Goal: Find specific page/section: Find specific page/section

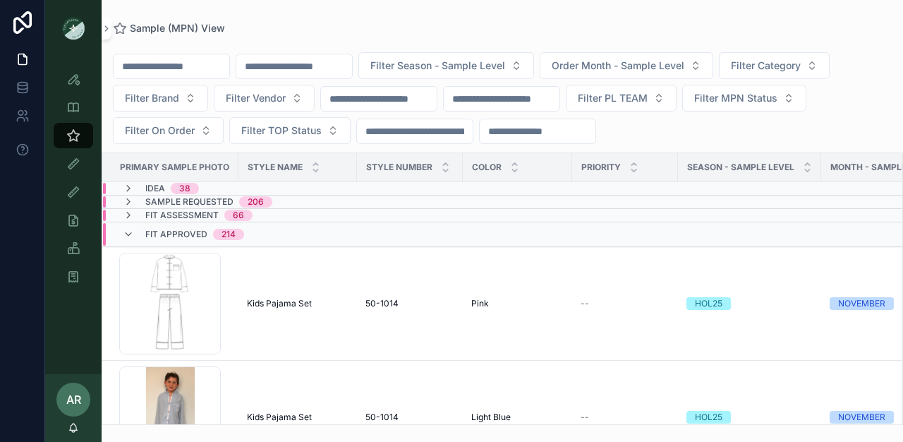
click at [303, 69] on input "scrollable content" at bounding box center [294, 66] width 116 height 20
type input "******"
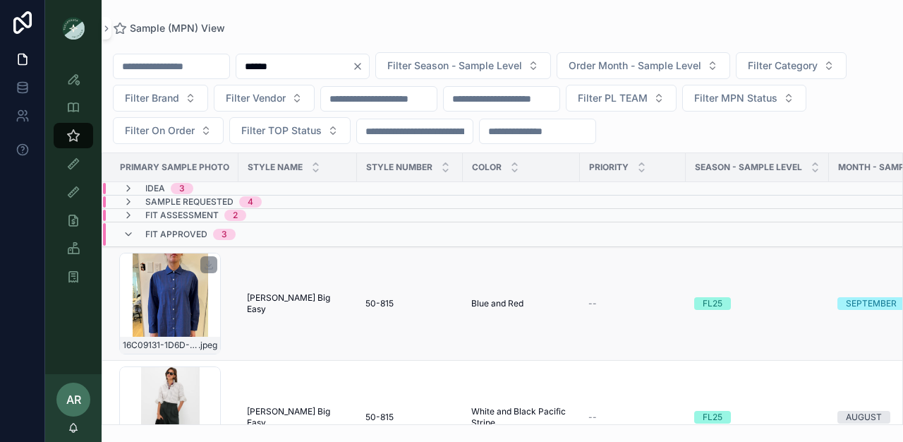
scroll to position [5, 0]
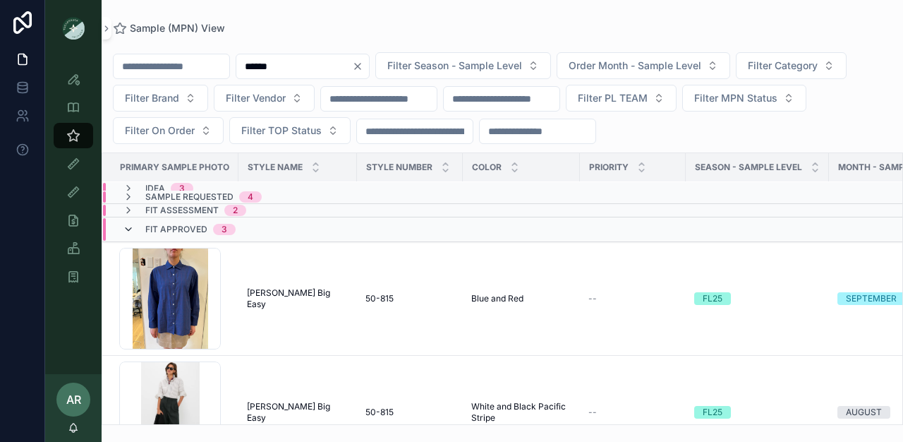
click at [131, 229] on icon "scrollable content" at bounding box center [128, 229] width 11 height 11
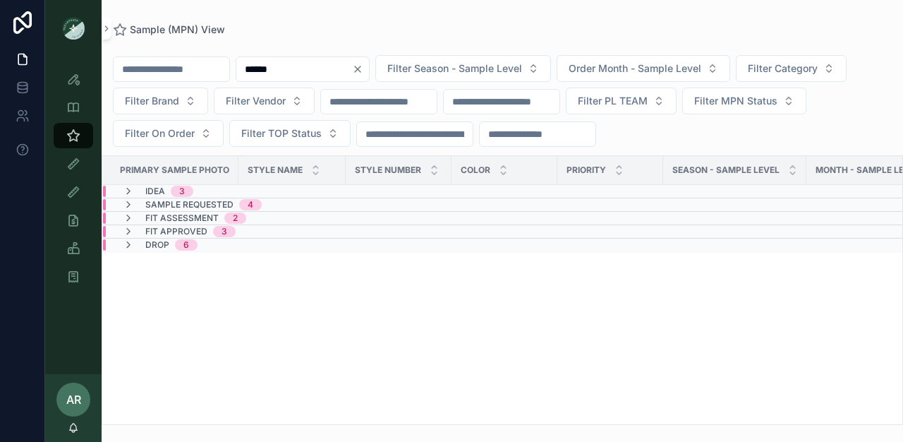
scroll to position [0, 0]
click at [131, 218] on icon "scrollable content" at bounding box center [128, 217] width 11 height 11
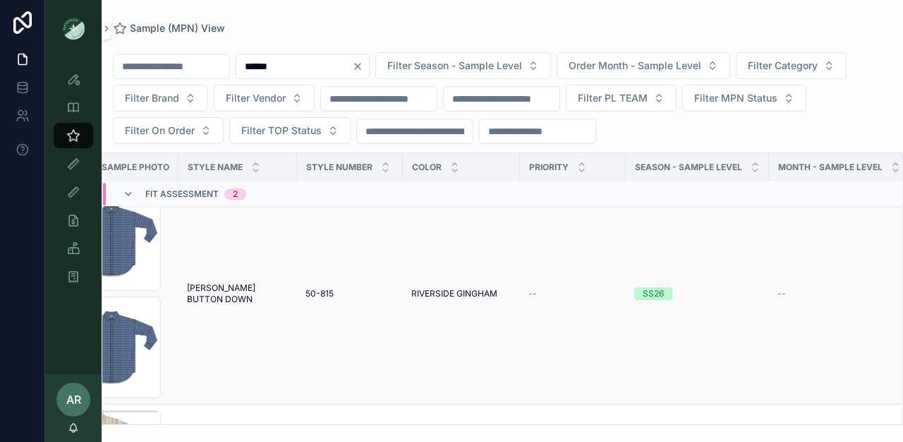
scroll to position [50, 0]
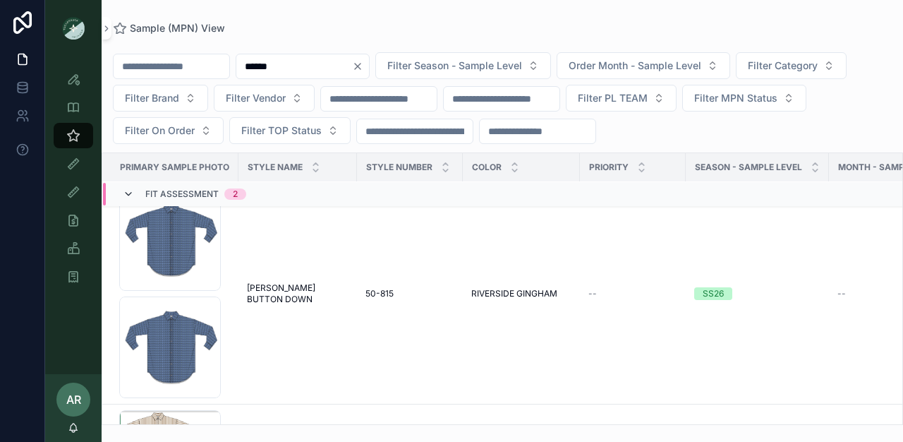
click at [128, 194] on icon "scrollable content" at bounding box center [128, 193] width 11 height 11
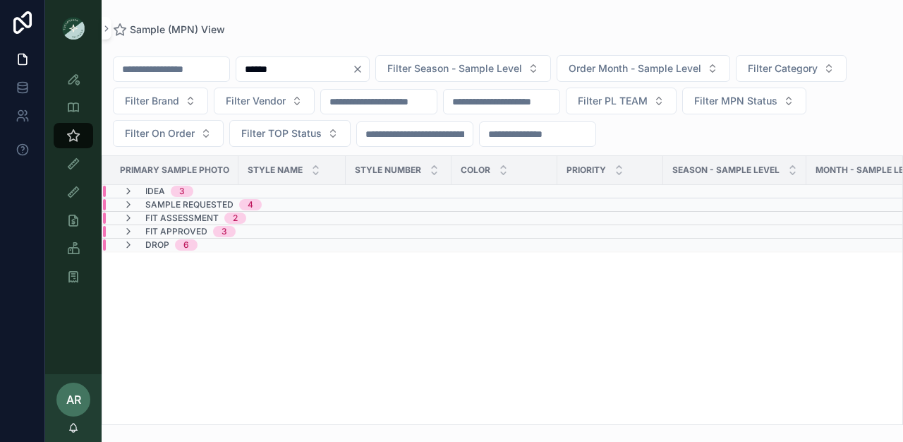
scroll to position [0, 0]
click at [130, 202] on icon "scrollable content" at bounding box center [128, 204] width 11 height 11
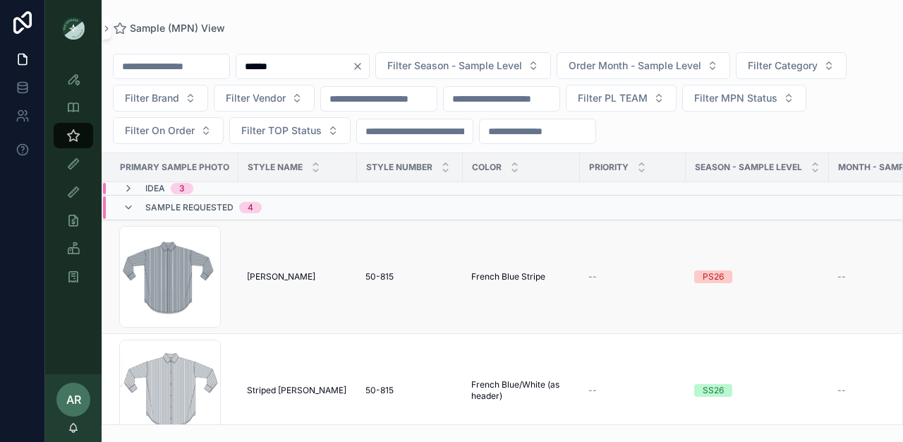
click at [260, 271] on span "[PERSON_NAME]" at bounding box center [281, 276] width 68 height 11
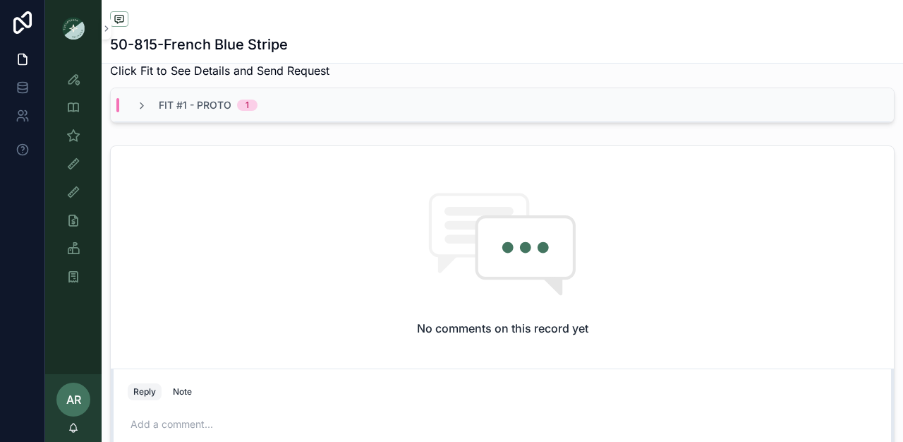
scroll to position [552, 0]
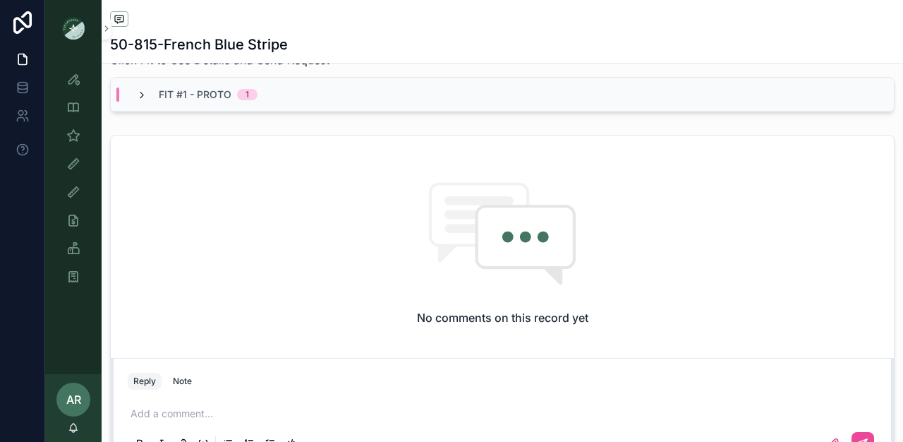
click at [146, 101] on icon "scrollable content" at bounding box center [141, 95] width 11 height 11
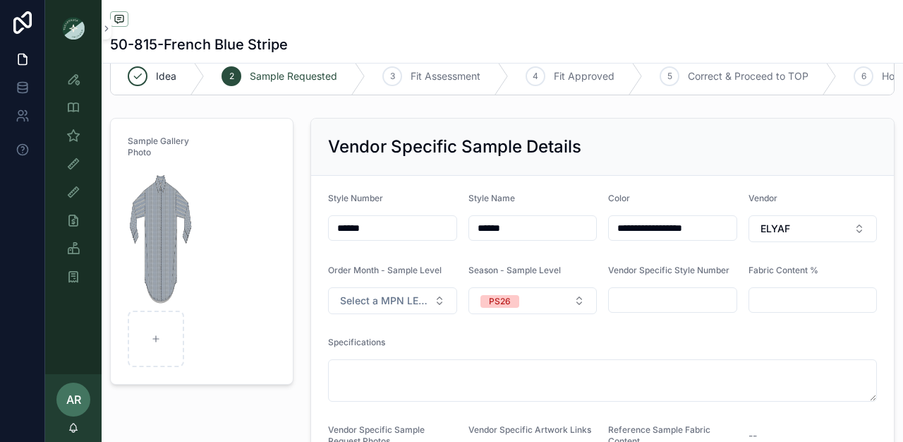
scroll to position [0, 0]
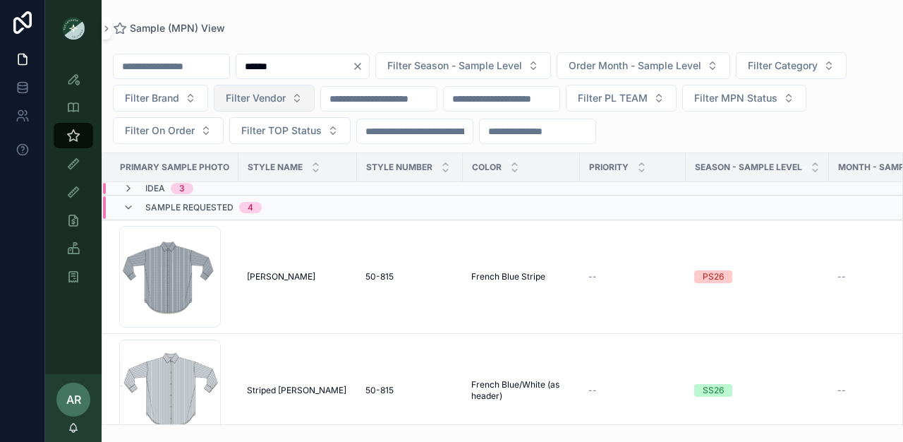
click at [250, 101] on span "Filter Vendor" at bounding box center [256, 98] width 60 height 14
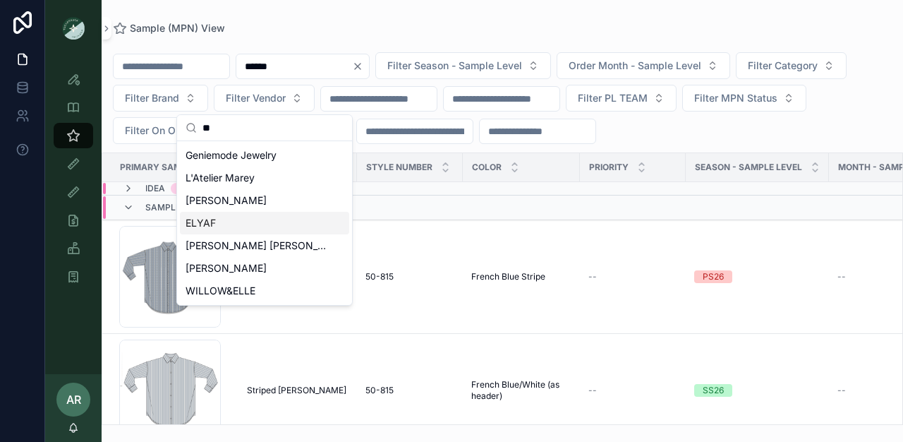
type input "**"
click at [211, 219] on span "ELYAF" at bounding box center [201, 223] width 30 height 14
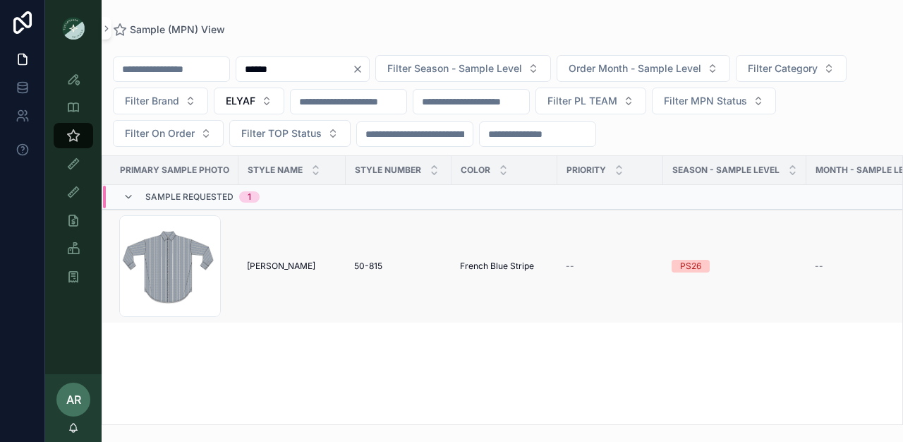
click at [274, 262] on div "[PERSON_NAME] [PERSON_NAME]" at bounding box center [292, 265] width 90 height 11
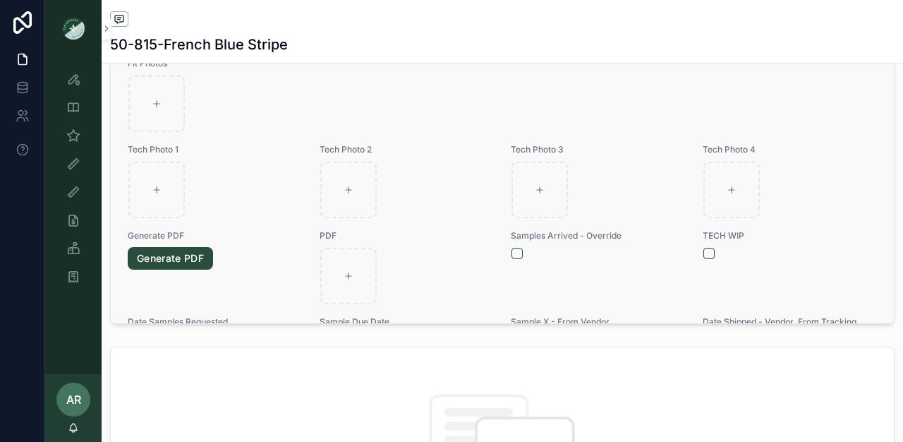
scroll to position [154, 0]
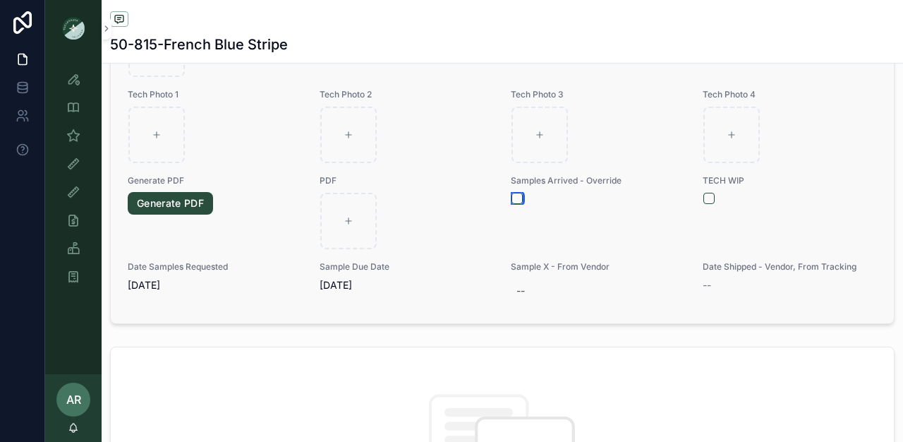
click at [511, 204] on button "scrollable content" at bounding box center [516, 198] width 11 height 11
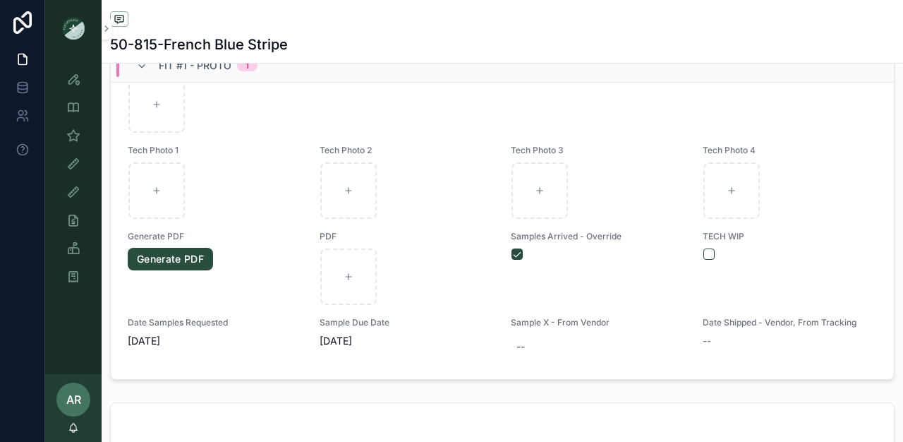
scroll to position [0, 0]
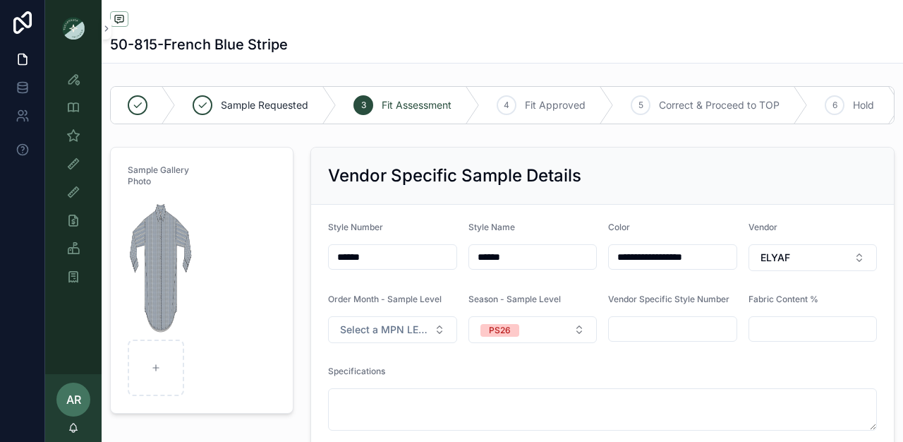
click at [387, 42] on div "50-815-French Blue Stripe" at bounding box center [502, 45] width 784 height 20
click at [66, 141] on icon "scrollable content" at bounding box center [73, 135] width 14 height 14
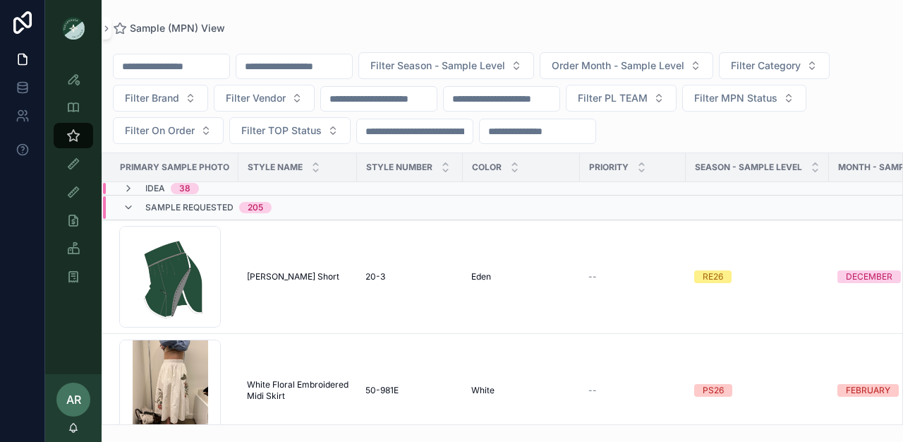
click at [291, 71] on input "scrollable content" at bounding box center [294, 66] width 116 height 20
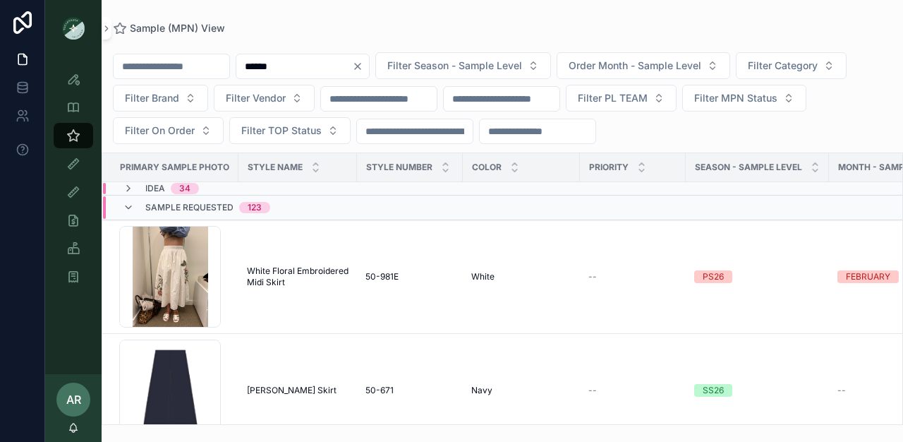
type input "******"
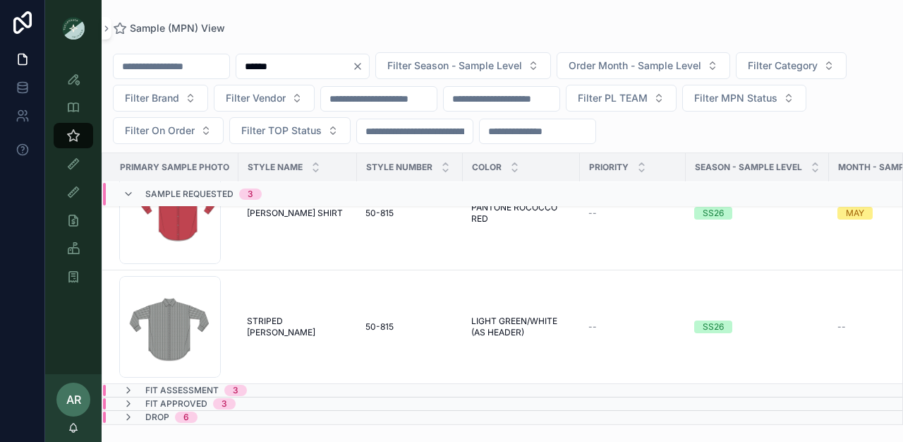
scroll to position [188, 0]
click at [170, 398] on span "Fit Approved" at bounding box center [176, 403] width 62 height 11
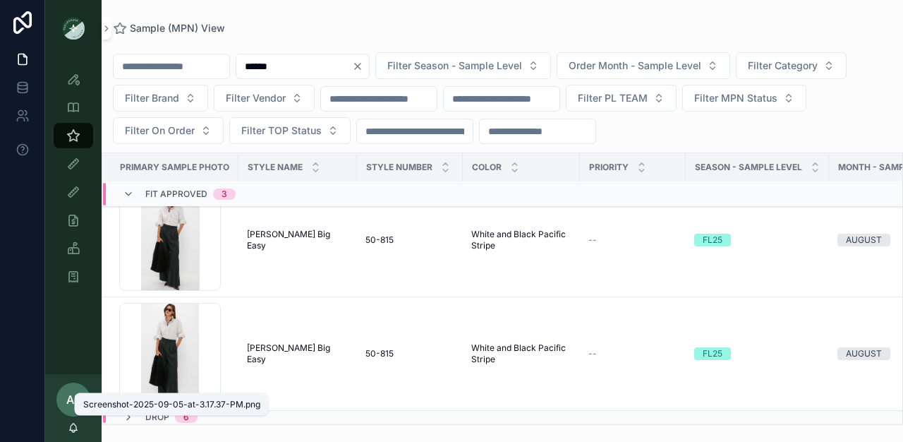
scroll to position [540, 0]
click at [142, 194] on div "Fit Approved 3" at bounding box center [179, 194] width 113 height 23
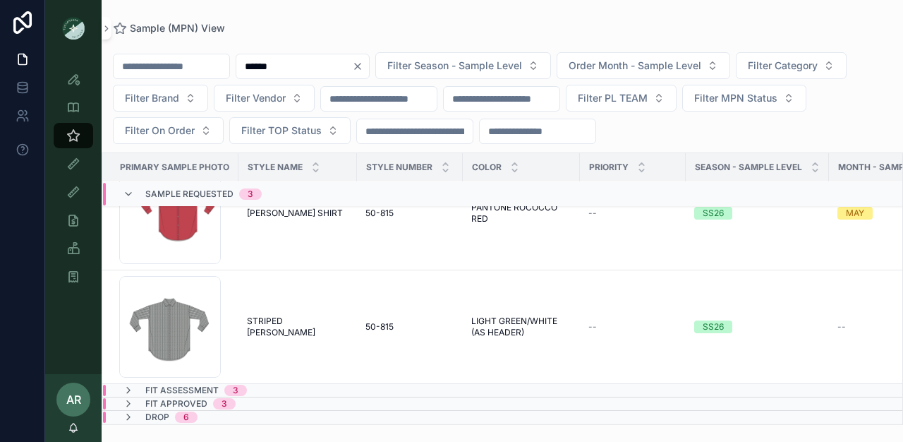
scroll to position [188, 0]
click at [157, 411] on span "Drop" at bounding box center [157, 416] width 24 height 11
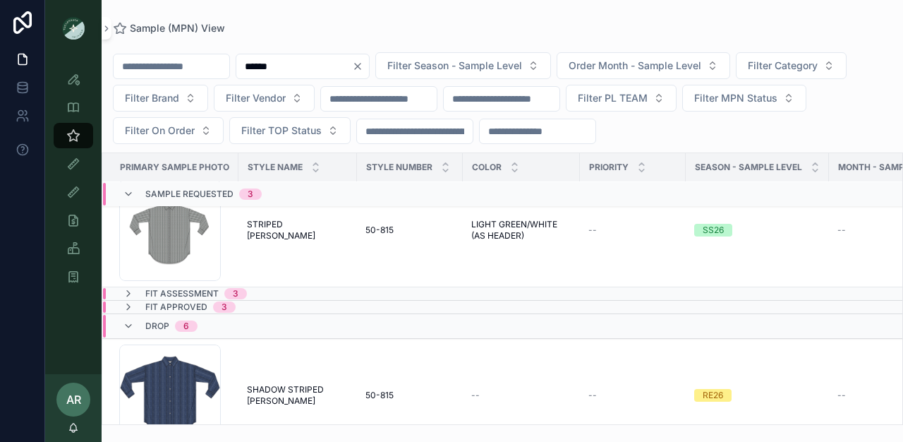
scroll to position [271, 0]
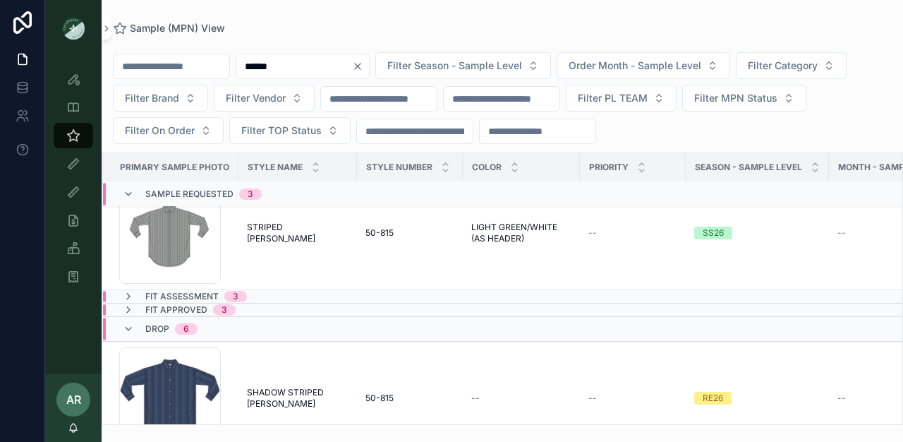
click at [150, 325] on span "Drop" at bounding box center [157, 328] width 24 height 11
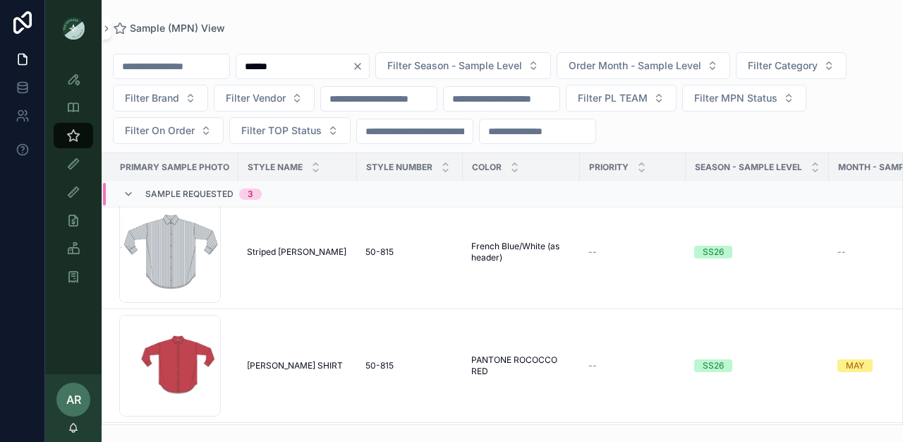
scroll to position [0, 0]
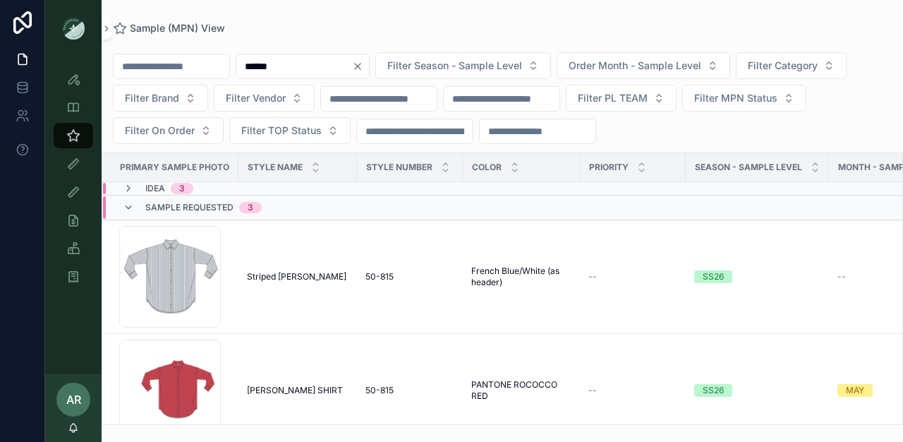
click at [145, 194] on td "Idea 3" at bounding box center [282, 188] width 360 height 13
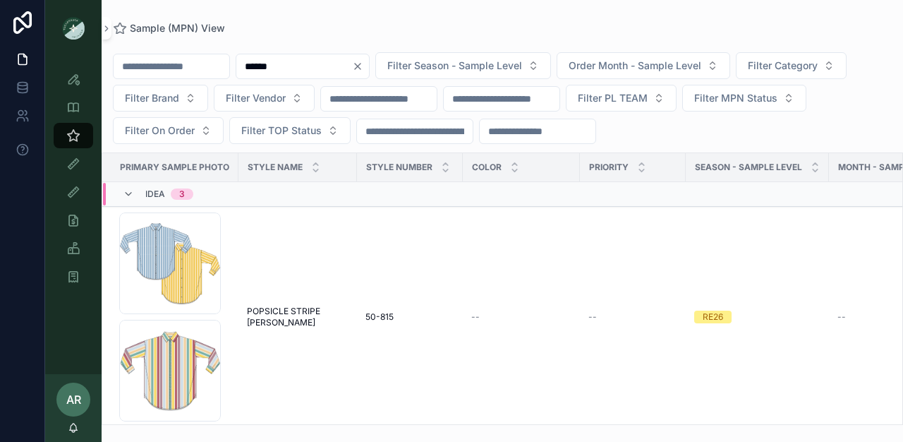
click at [145, 194] on span "Idea" at bounding box center [155, 193] width 20 height 11
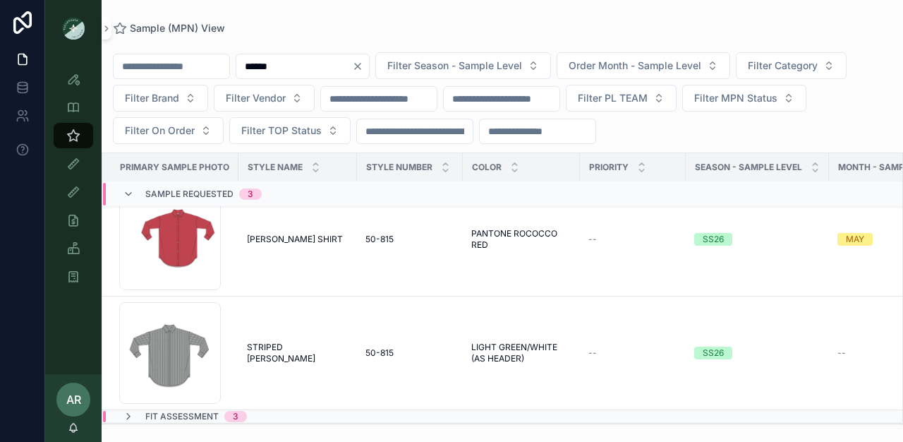
scroll to position [188, 0]
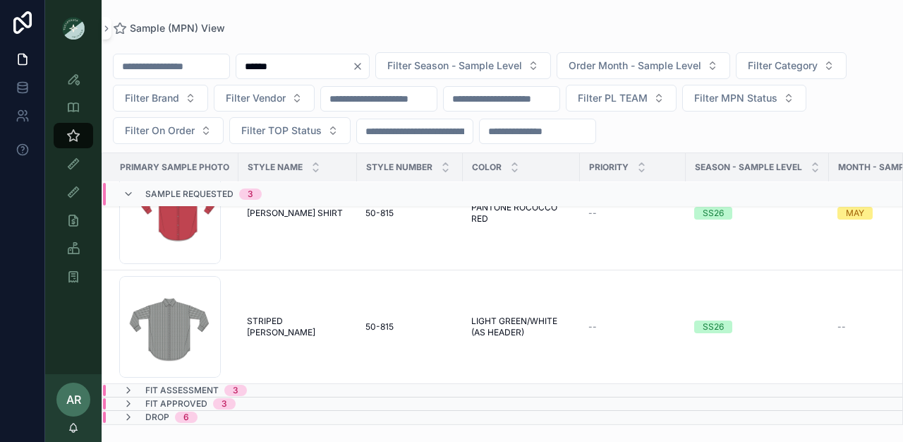
click at [182, 384] on span "Fit Assessment" at bounding box center [181, 389] width 73 height 11
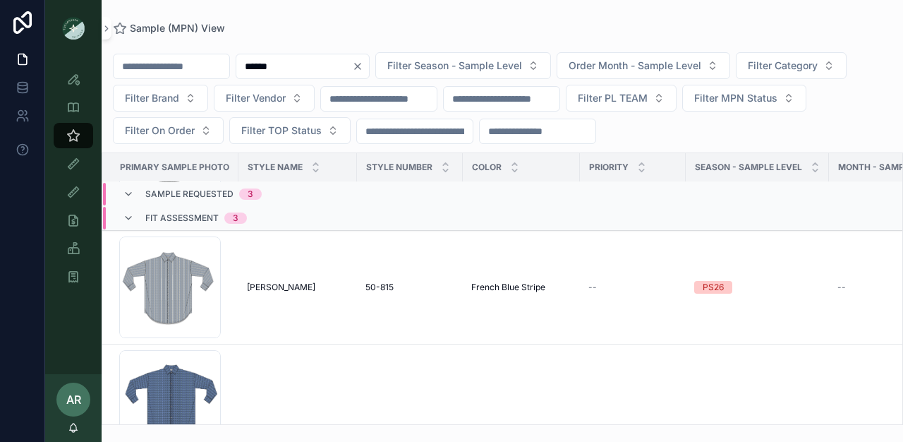
scroll to position [360, 0]
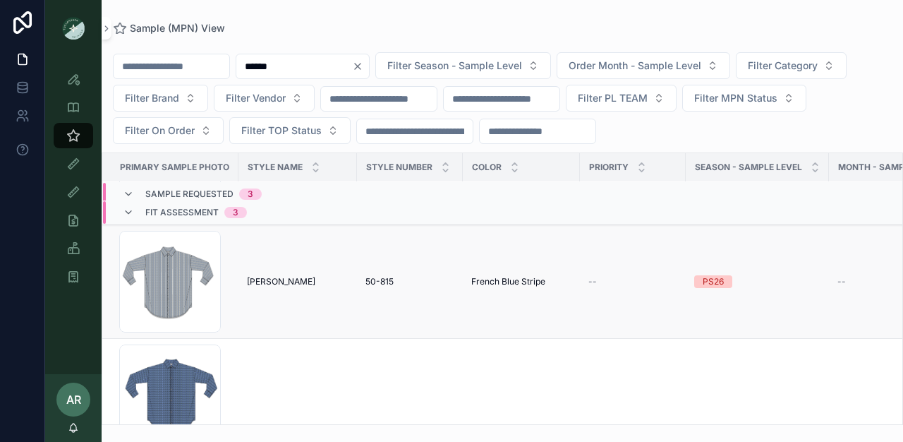
click at [281, 276] on div "[PERSON_NAME] [PERSON_NAME]" at bounding box center [298, 281] width 102 height 11
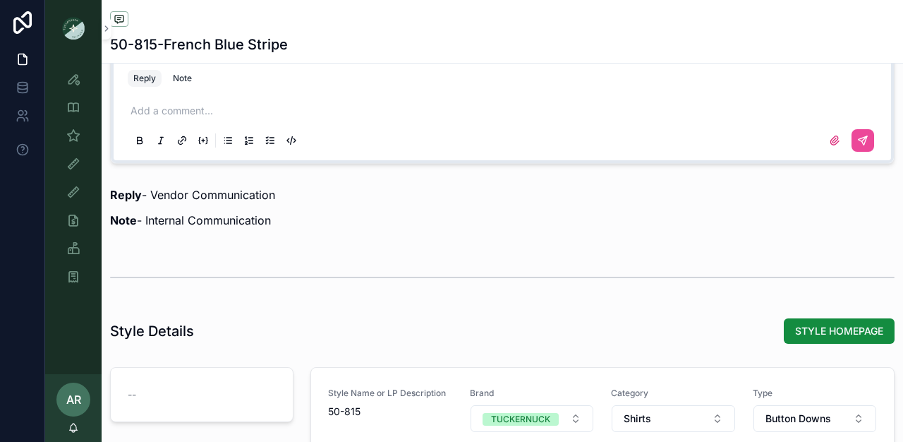
scroll to position [1031, 0]
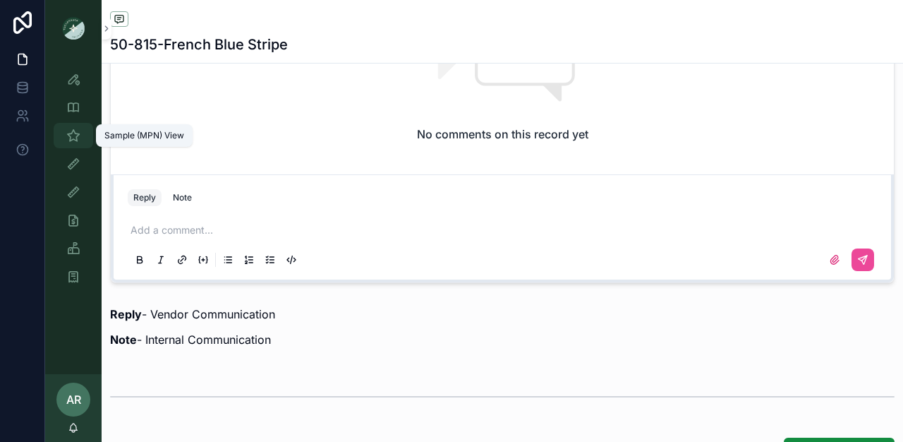
click at [76, 135] on icon "scrollable content" at bounding box center [73, 135] width 14 height 14
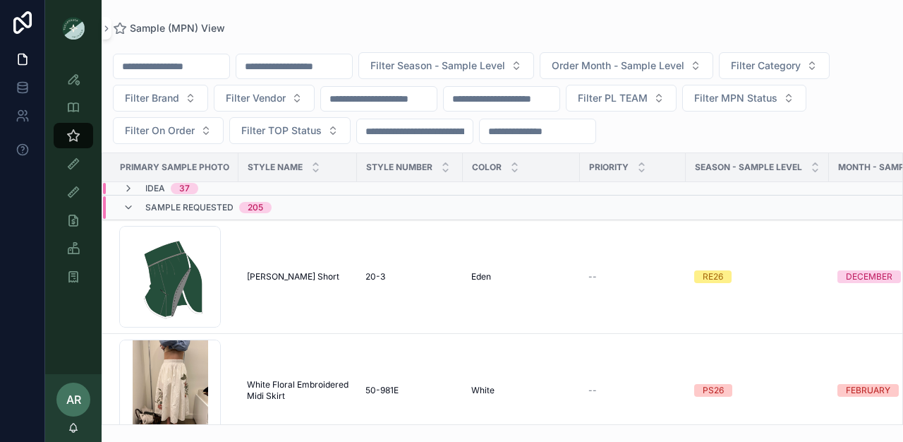
click at [284, 68] on input "scrollable content" at bounding box center [294, 66] width 116 height 20
type input "********"
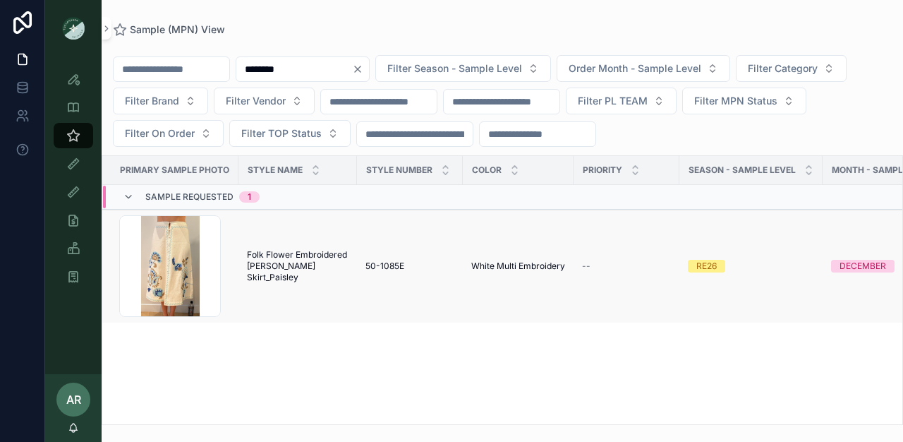
click at [287, 276] on span "Folk Flower Embroidered [PERSON_NAME] Skirt_Paisley" at bounding box center [298, 266] width 102 height 34
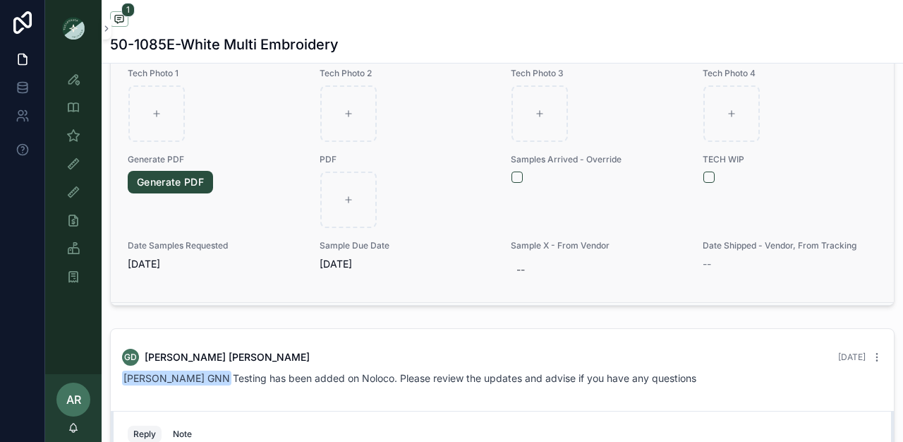
scroll to position [821, 0]
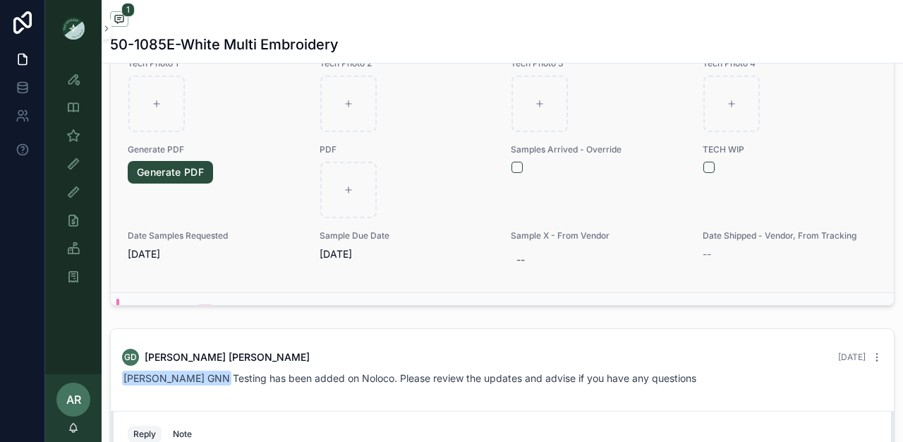
click at [511, 171] on form "scrollable content" at bounding box center [598, 167] width 175 height 13
click at [511, 173] on button "scrollable content" at bounding box center [516, 167] width 11 height 11
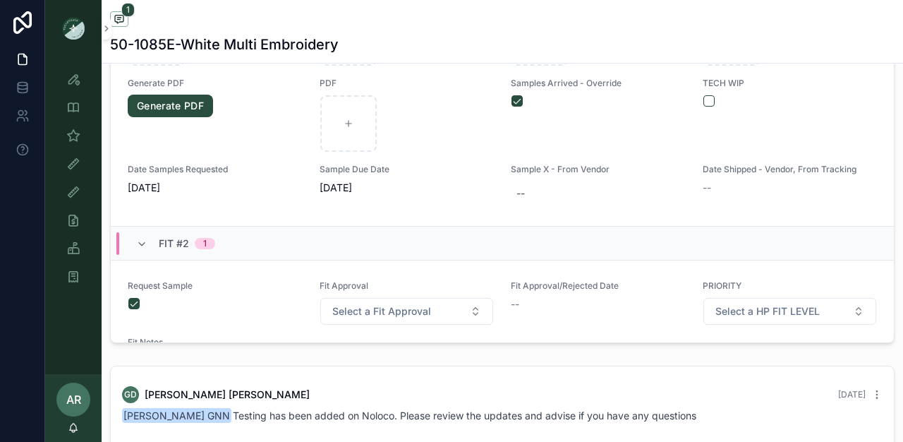
scroll to position [437, 0]
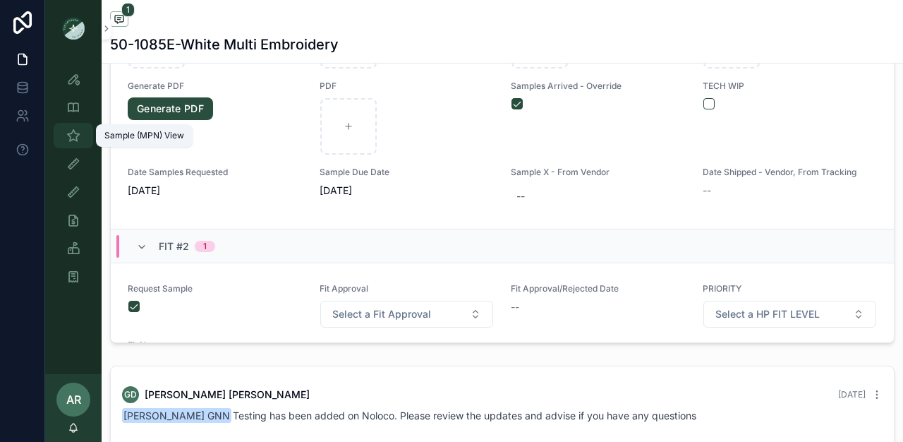
click at [74, 140] on icon "scrollable content" at bounding box center [73, 135] width 14 height 14
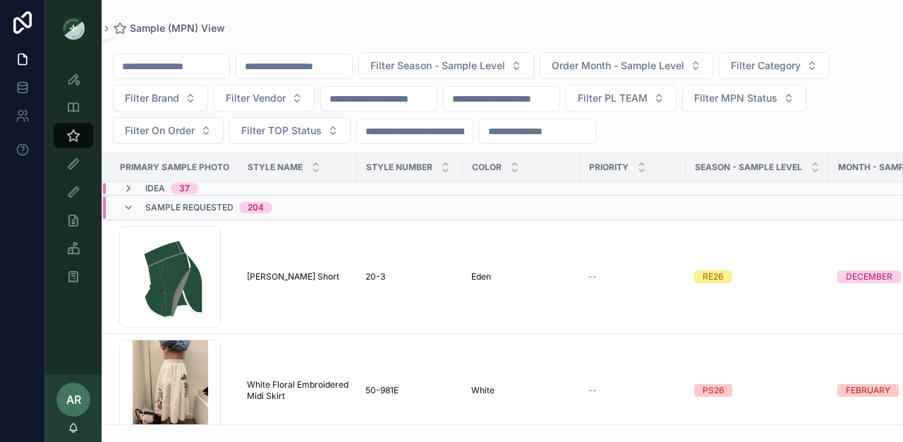
click at [298, 71] on input "scrollable content" at bounding box center [294, 66] width 116 height 20
type input "*******"
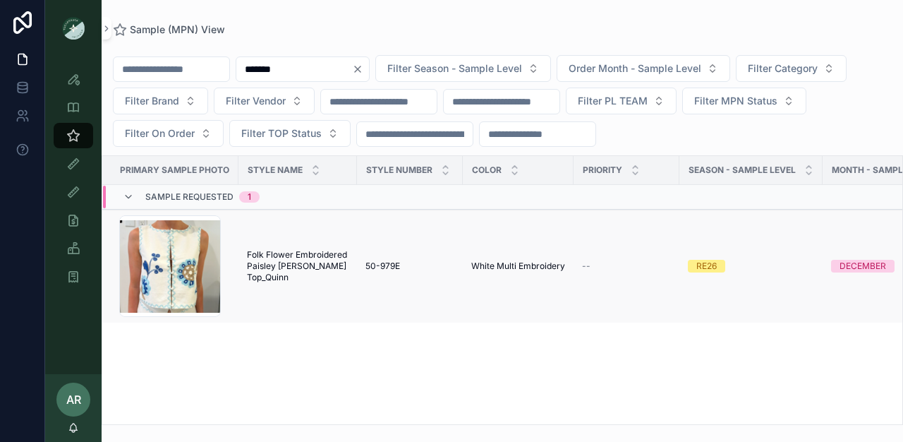
click at [270, 269] on span "Folk Flower Embroidered Paisley [PERSON_NAME] Top_Quinn" at bounding box center [298, 266] width 102 height 34
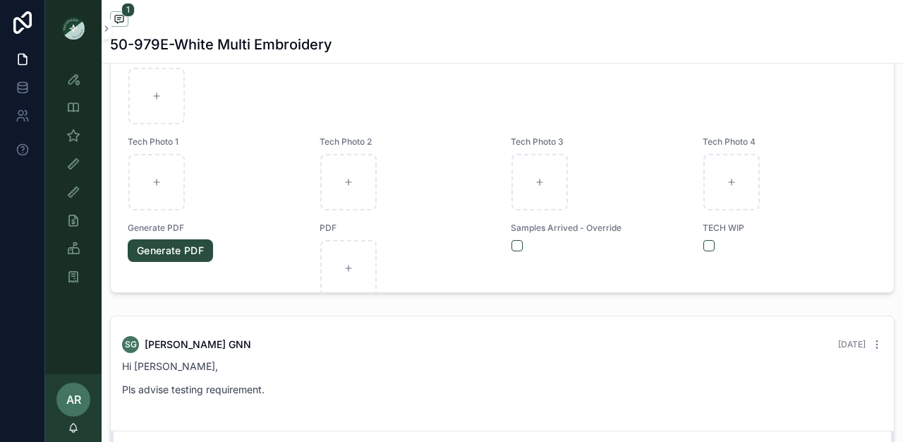
scroll to position [738, 0]
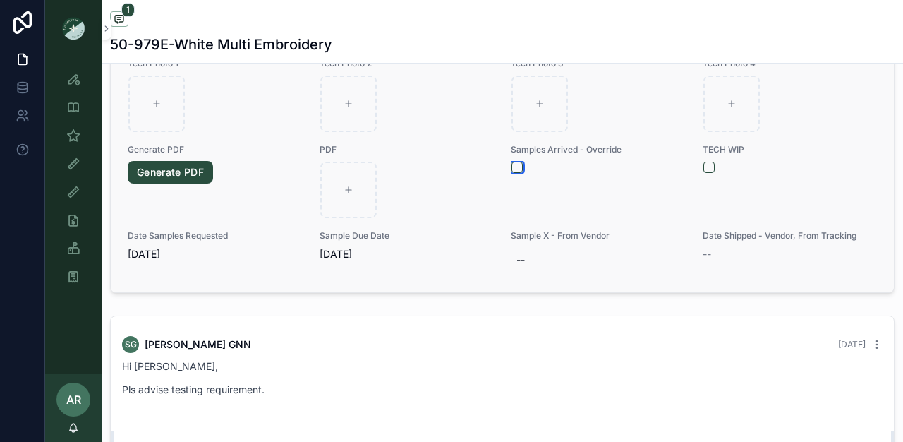
click at [511, 172] on button "scrollable content" at bounding box center [516, 167] width 11 height 11
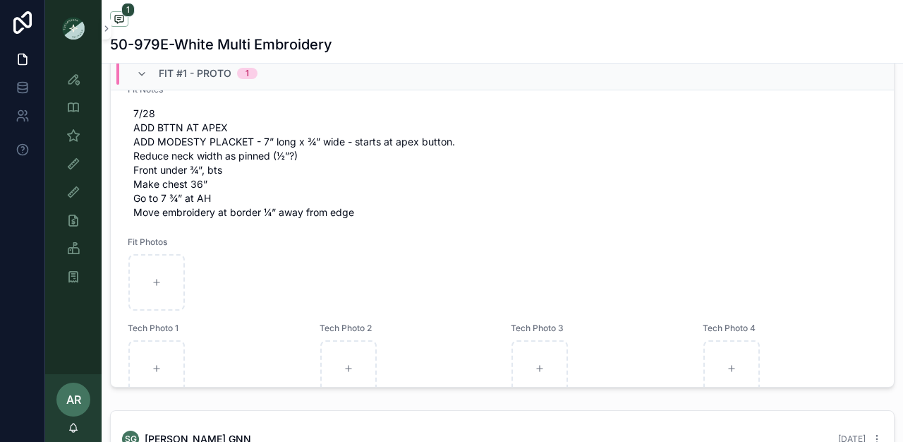
scroll to position [0, 0]
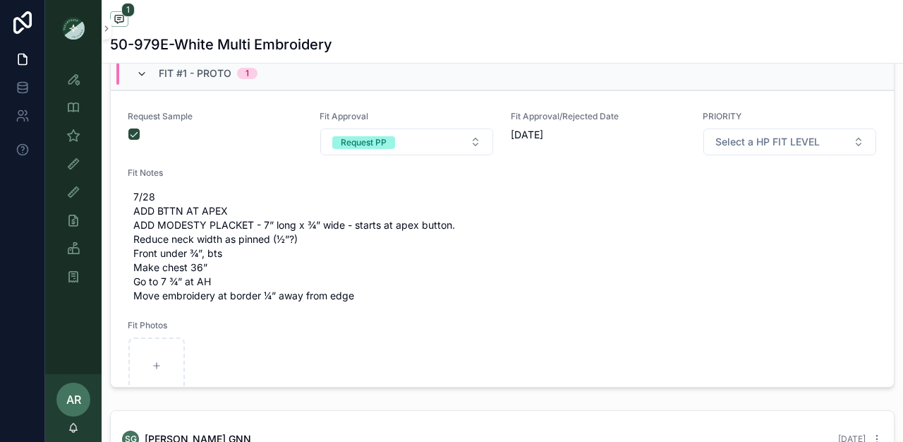
click at [144, 78] on icon "scrollable content" at bounding box center [141, 73] width 11 height 11
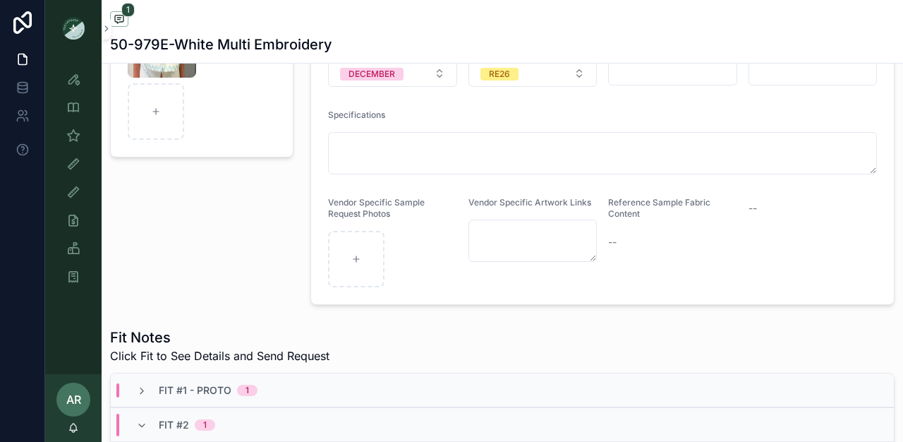
scroll to position [262, 0]
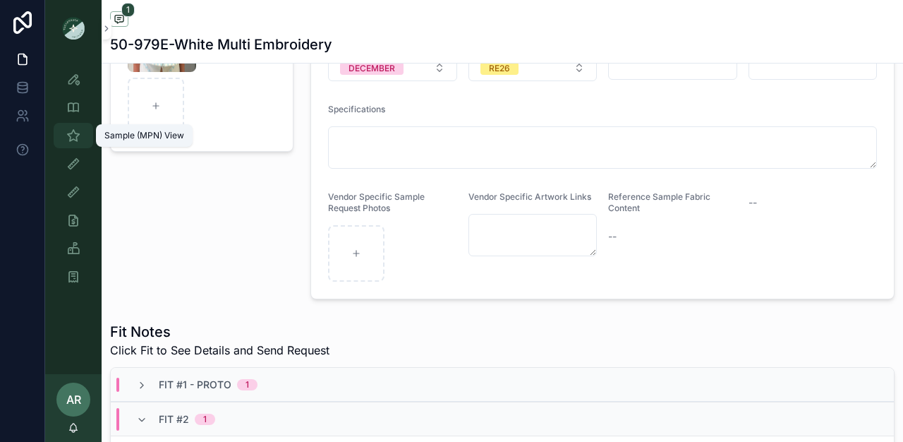
click at [75, 133] on icon "scrollable content" at bounding box center [73, 135] width 14 height 14
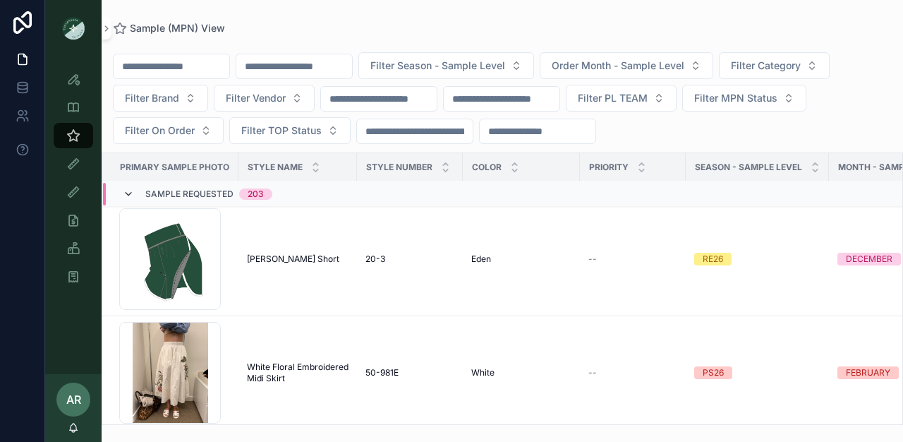
scroll to position [21, 0]
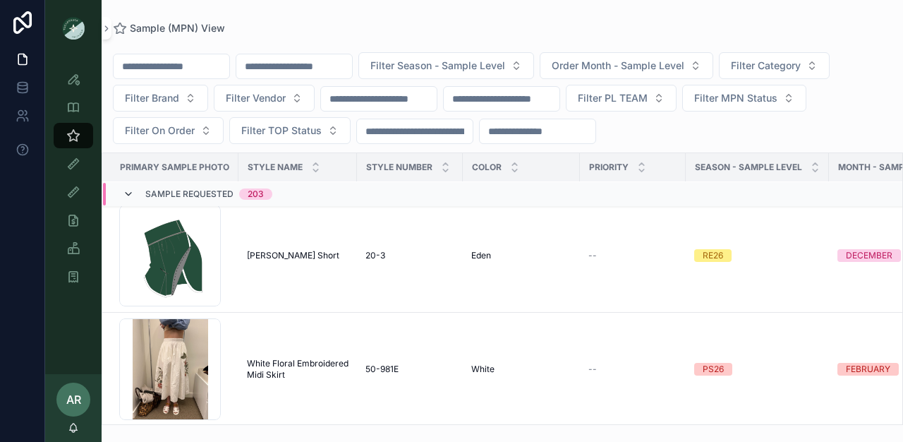
click at [126, 193] on icon "scrollable content" at bounding box center [128, 193] width 11 height 11
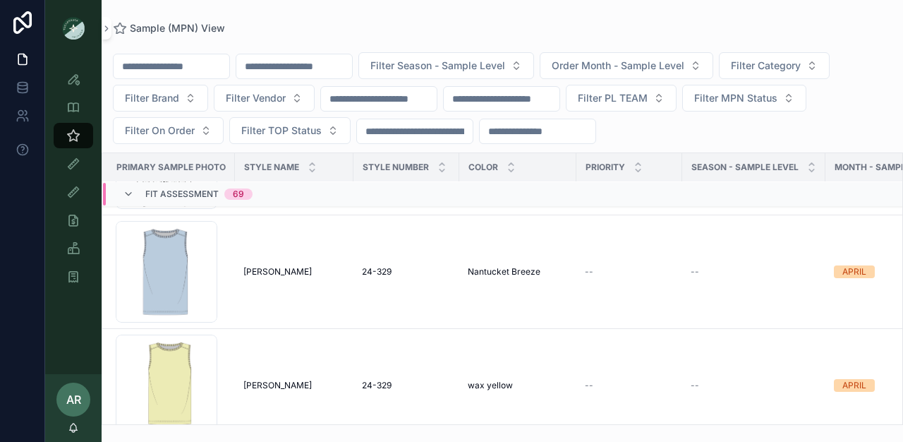
scroll to position [2181, 4]
